Goal: Transaction & Acquisition: Subscribe to service/newsletter

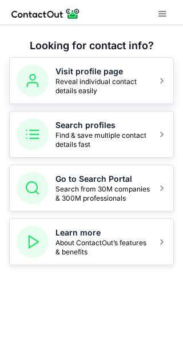
click at [83, 82] on span "Reveal individual contact details easily" at bounding box center [102, 86] width 95 height 18
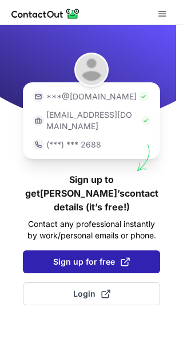
click at [99, 256] on span "Sign up for free" at bounding box center [91, 261] width 77 height 11
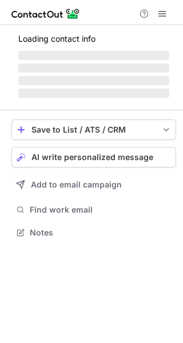
scroll to position [250, 183]
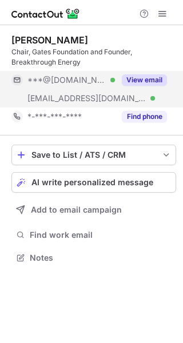
click at [152, 84] on button "View email" at bounding box center [144, 79] width 45 height 11
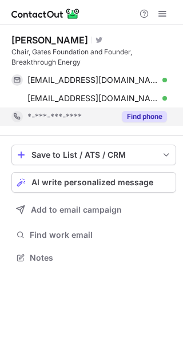
click at [142, 113] on button "Find phone" at bounding box center [144, 116] width 45 height 11
